Goal: Browse casually

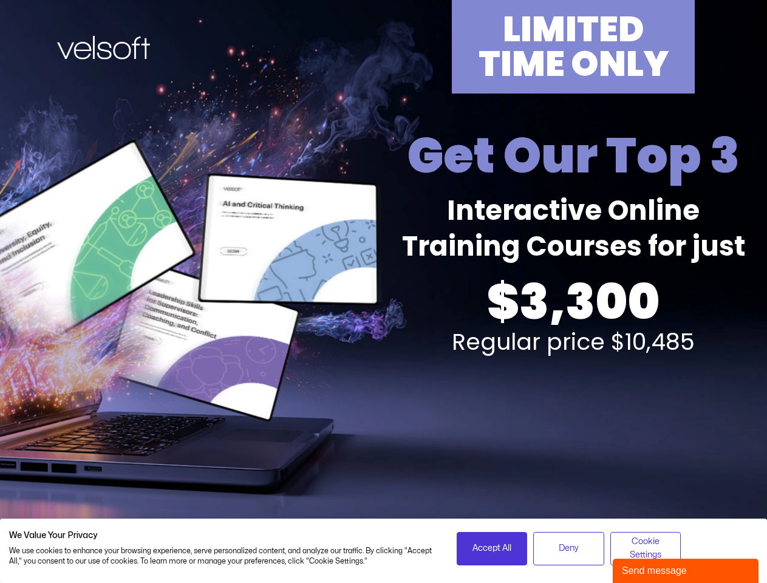
click at [383, 291] on div "LIMITED TIME ONLY Get Our Top 3 Interactive Online Training Courses for just $3…" at bounding box center [383, 268] width 753 height 536
click at [492, 548] on span "Accept All" at bounding box center [491, 548] width 39 height 13
click at [568, 548] on span "Deny" at bounding box center [569, 548] width 20 height 13
click at [646, 548] on span "Cookie Settings" at bounding box center [645, 548] width 55 height 27
click at [686, 571] on div "Send message" at bounding box center [686, 571] width 128 height 15
